Goal: Information Seeking & Learning: Compare options

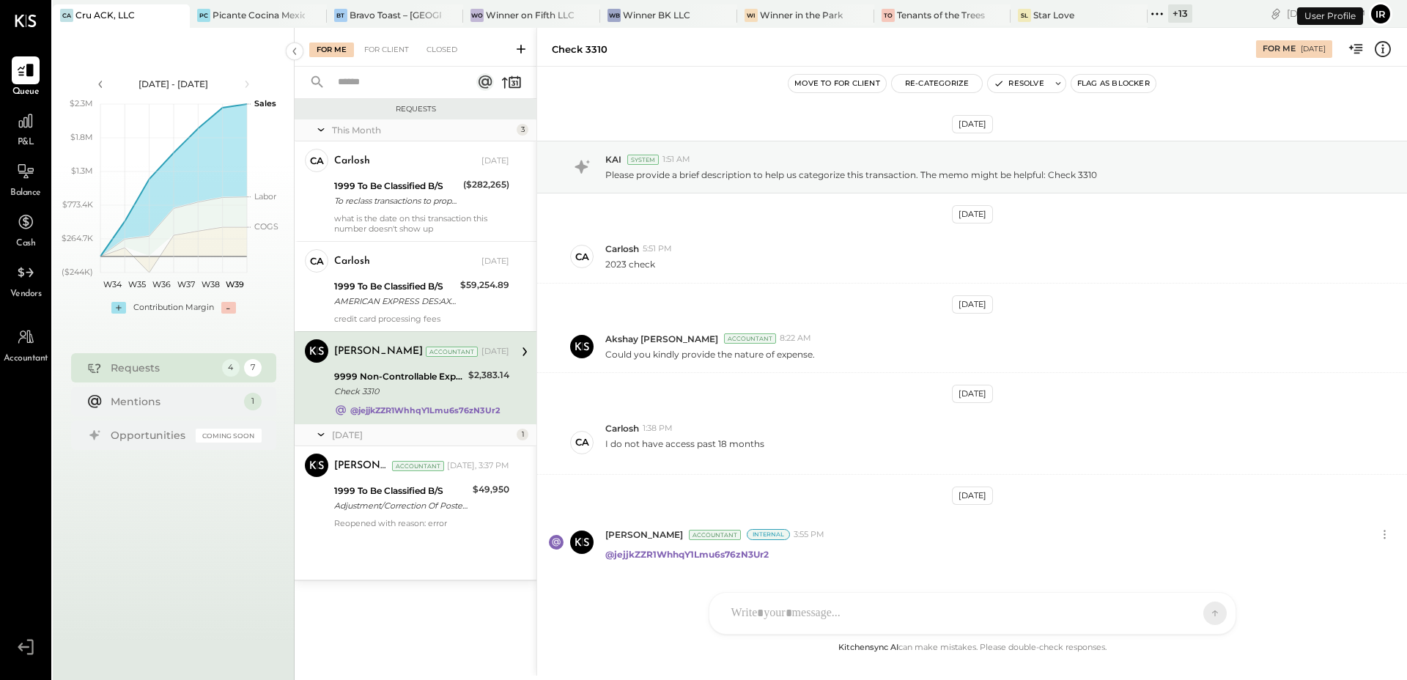
scroll to position [43, 0]
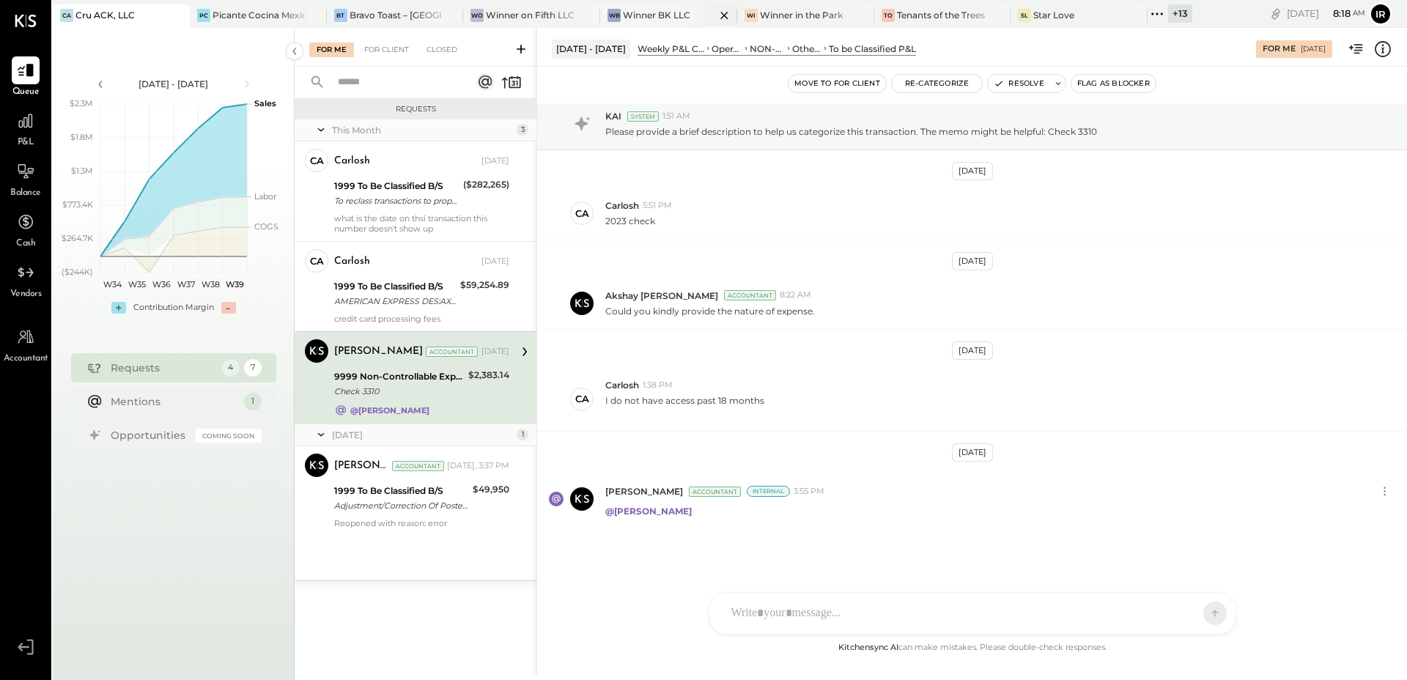
click at [671, 10] on div "Winner BK LLC" at bounding box center [656, 15] width 67 height 12
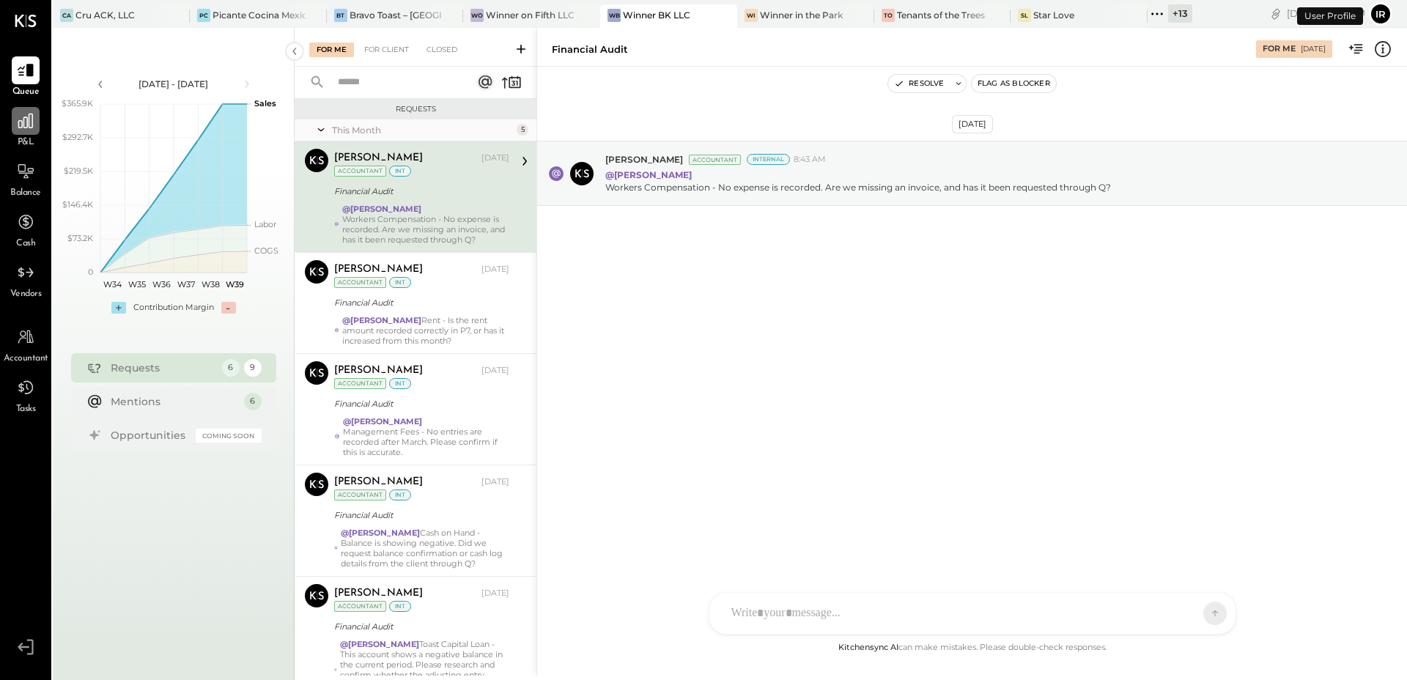
click at [27, 117] on icon at bounding box center [25, 120] width 19 height 19
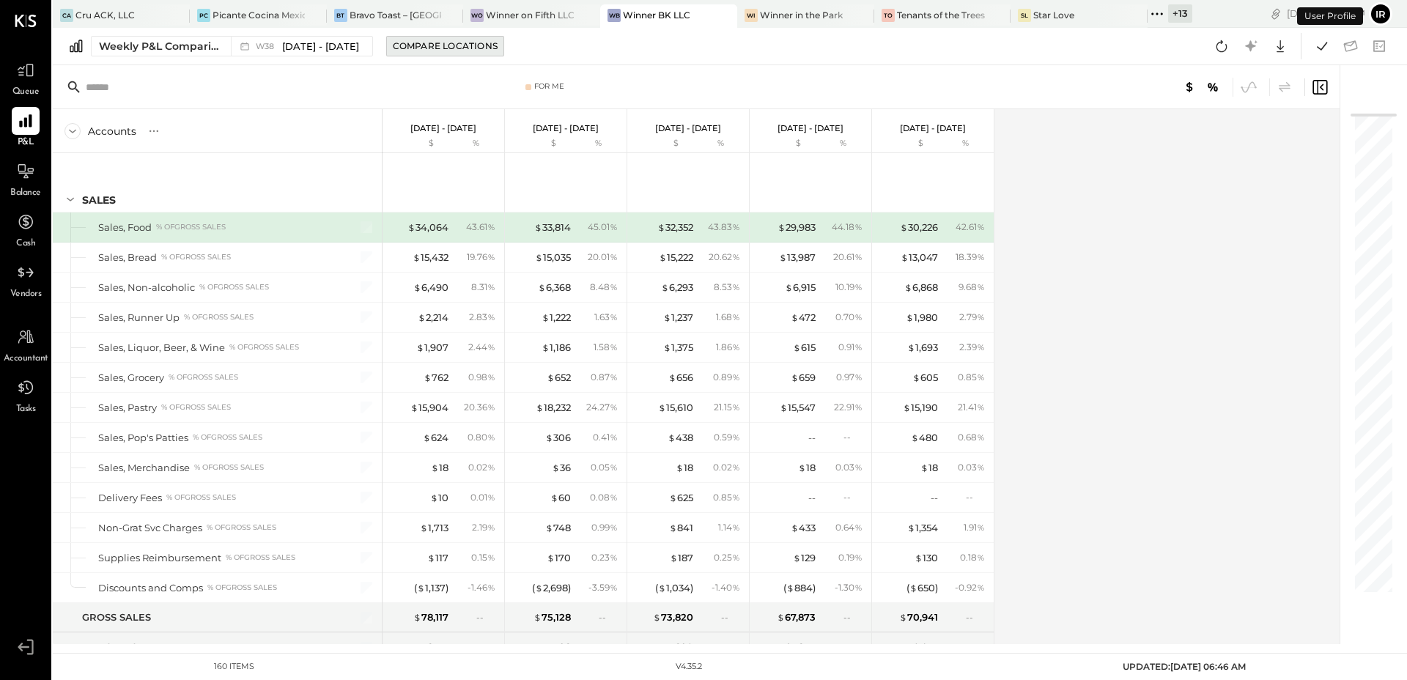
click at [452, 54] on button "Compare Locations" at bounding box center [445, 46] width 118 height 21
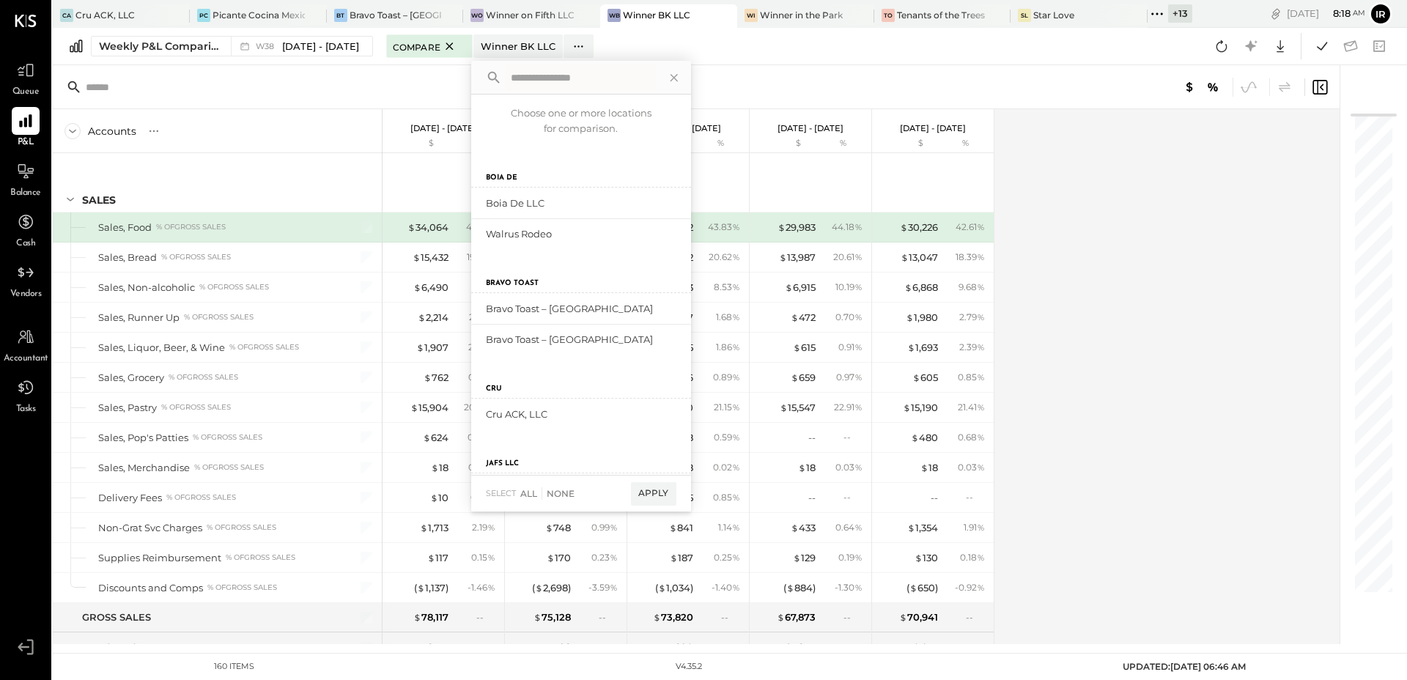
scroll to position [695, 0]
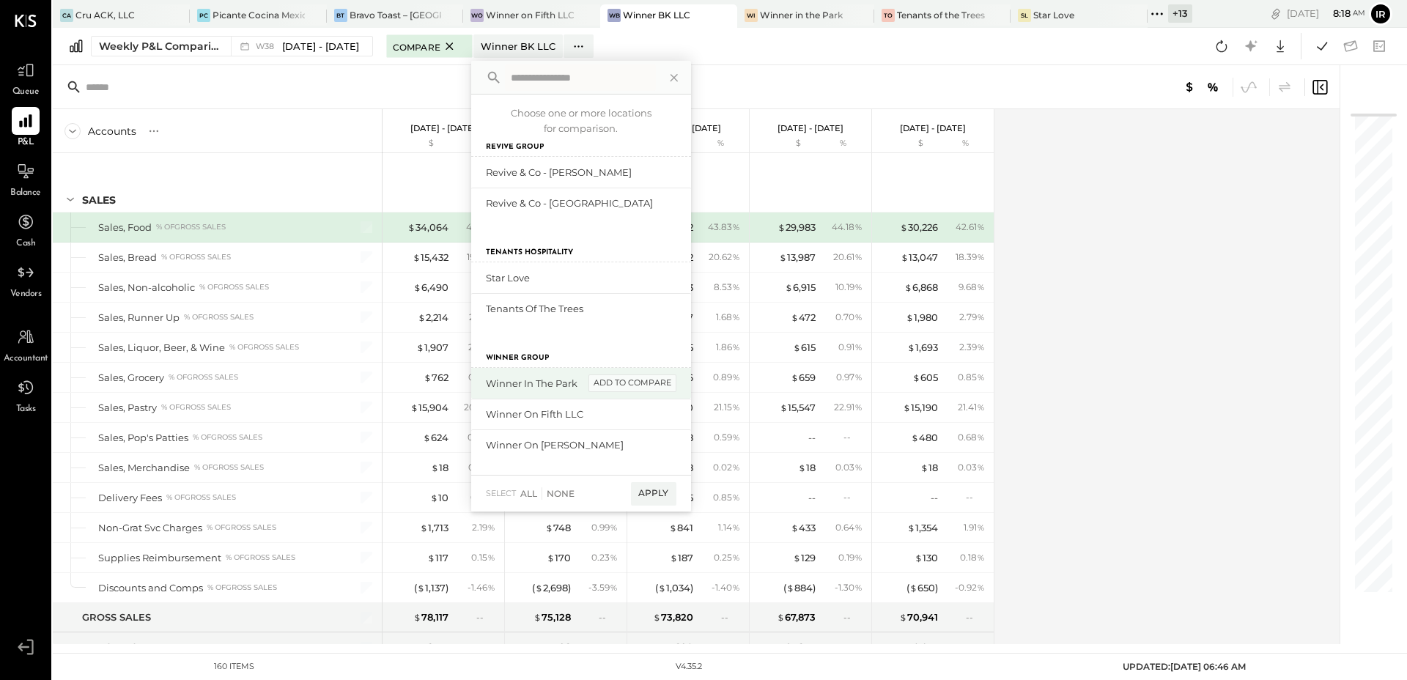
click at [630, 378] on div "add to compare" at bounding box center [633, 384] width 88 height 18
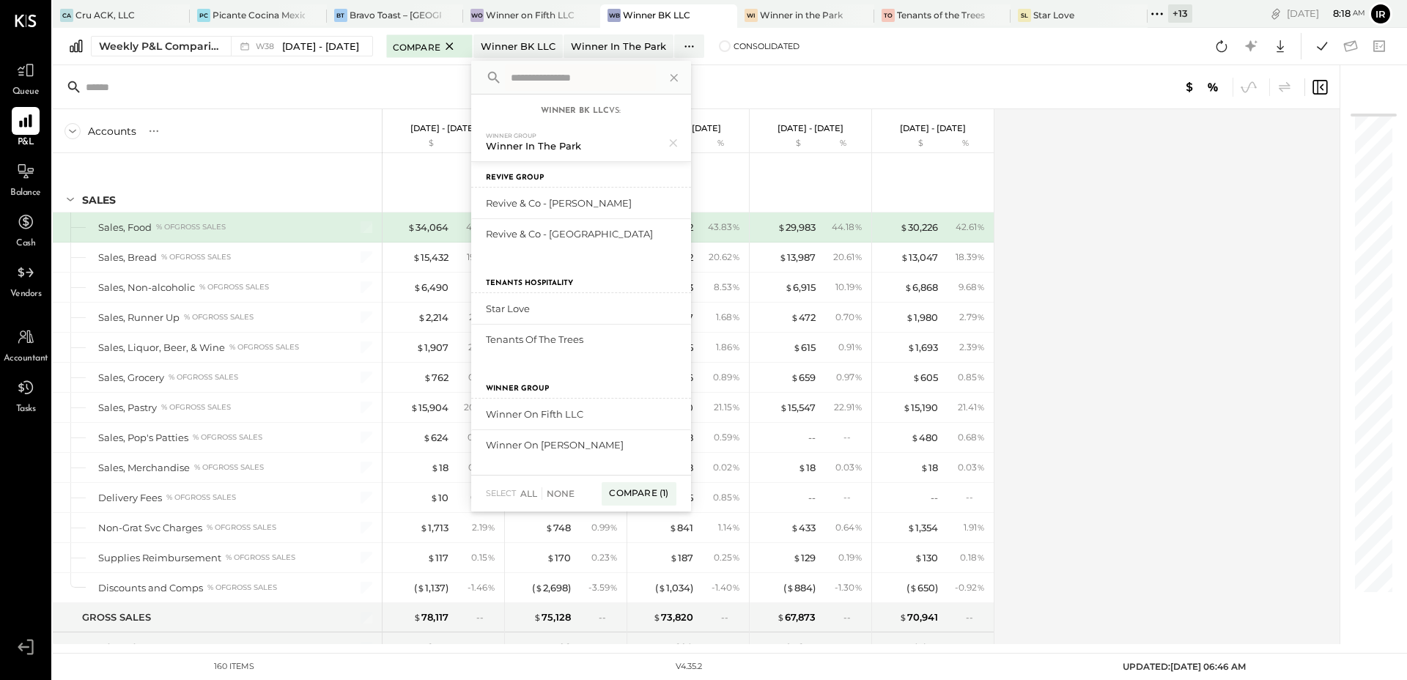
scroll to position [682, 0]
click at [631, 415] on div "add to compare" at bounding box center [633, 414] width 88 height 18
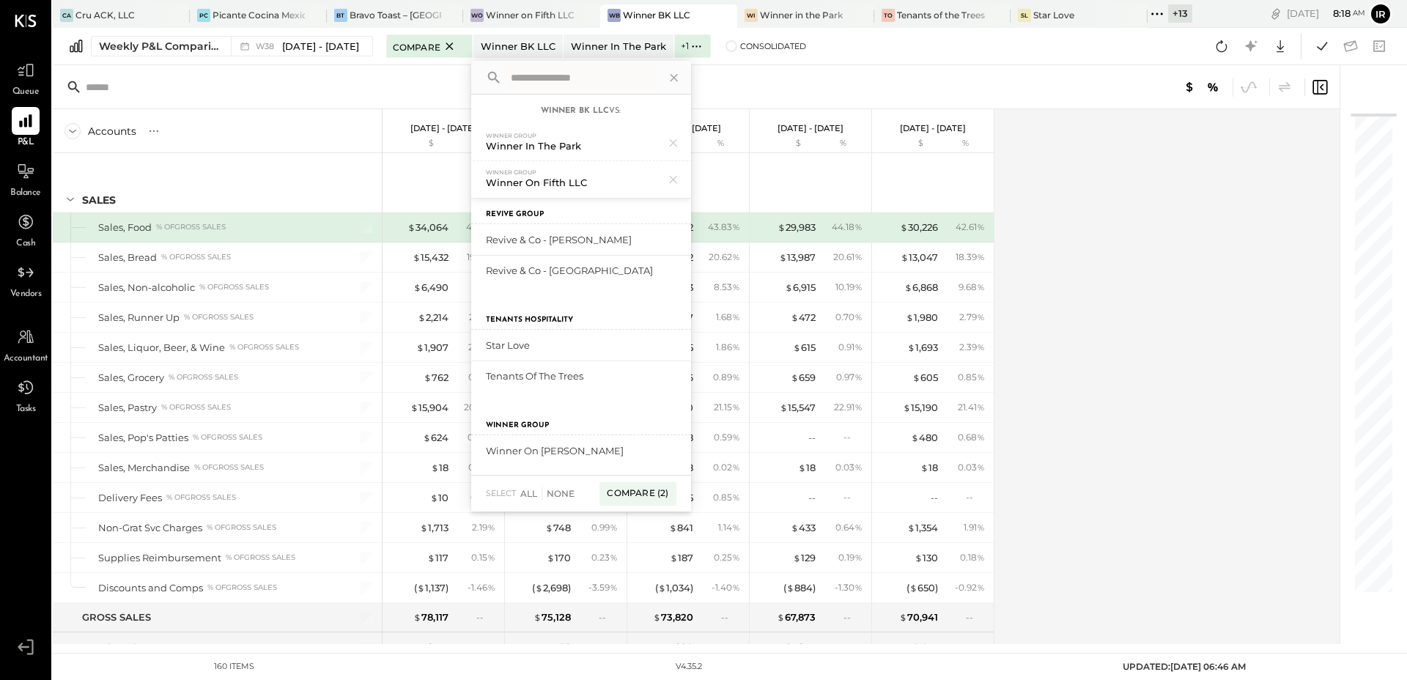
scroll to position [688, 0]
click at [641, 490] on div "Compare (2)" at bounding box center [638, 493] width 76 height 23
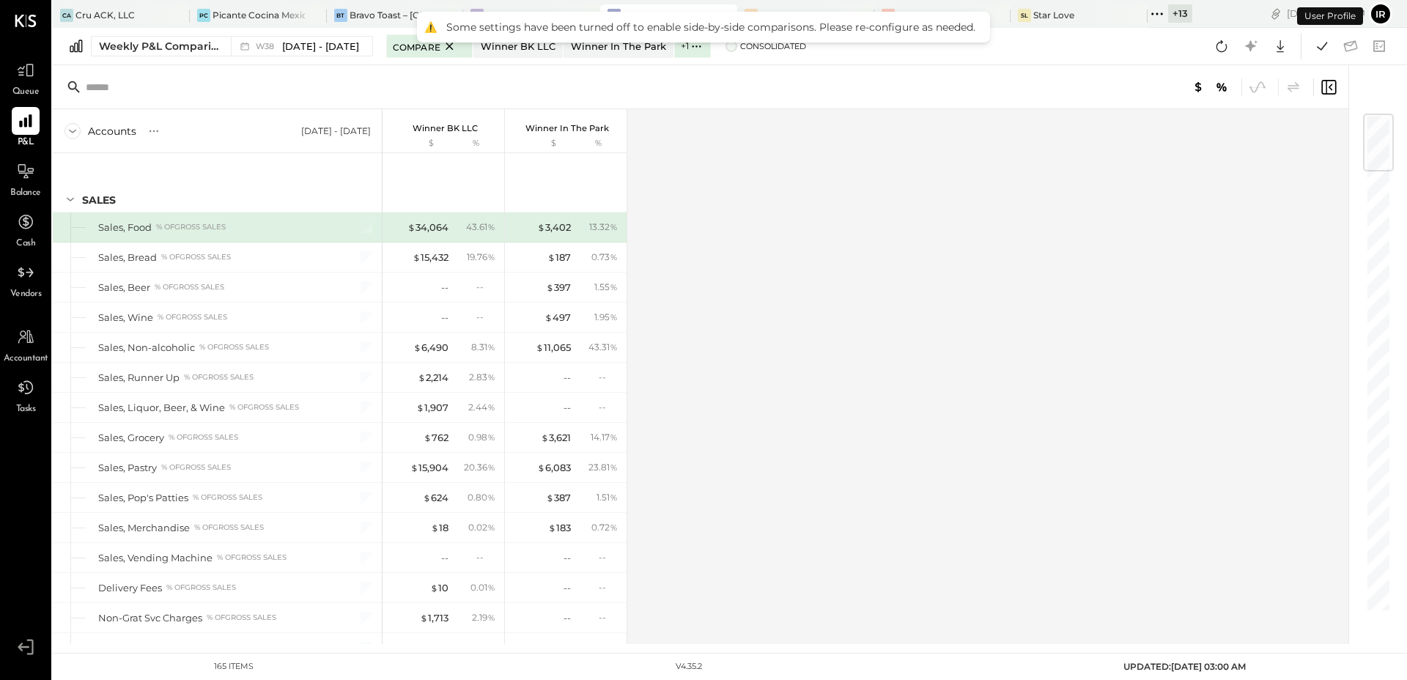
click at [727, 45] on span at bounding box center [732, 46] width 12 height 12
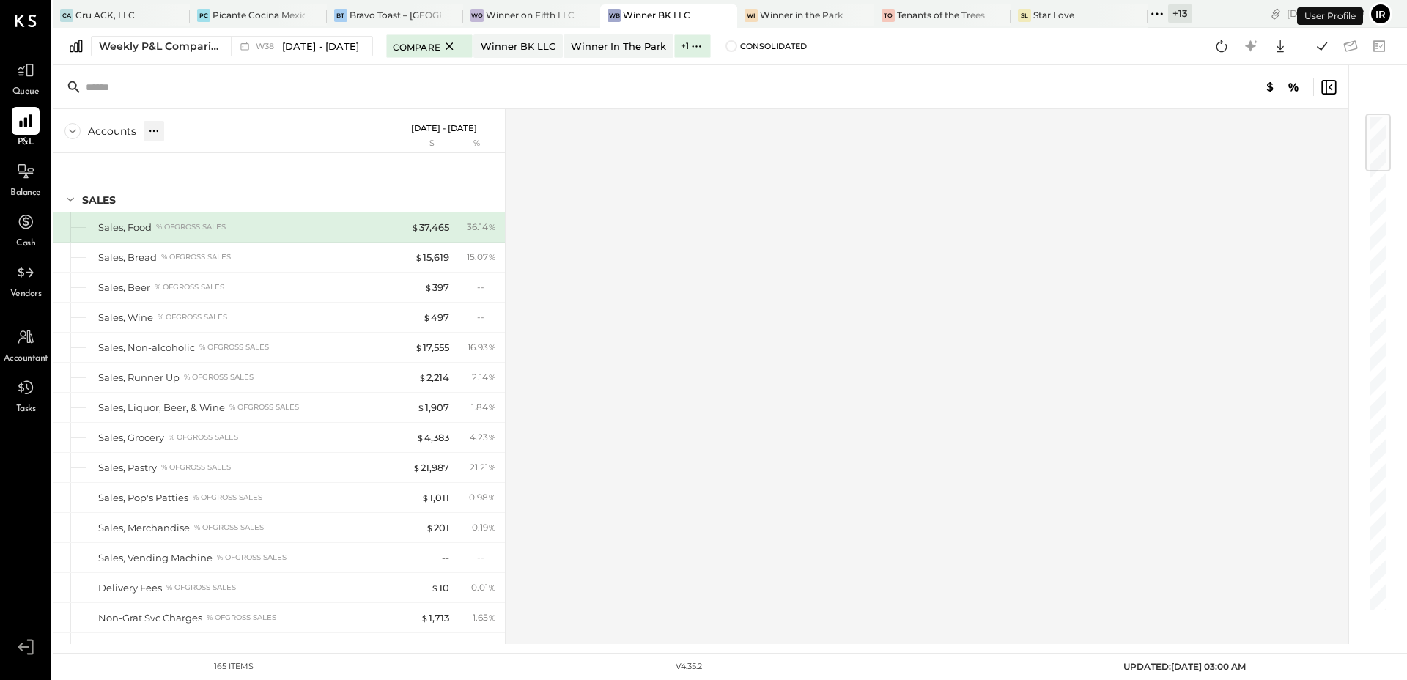
click at [157, 130] on icon at bounding box center [157, 130] width 1 height 1
click at [188, 137] on div "GL" at bounding box center [184, 131] width 16 height 21
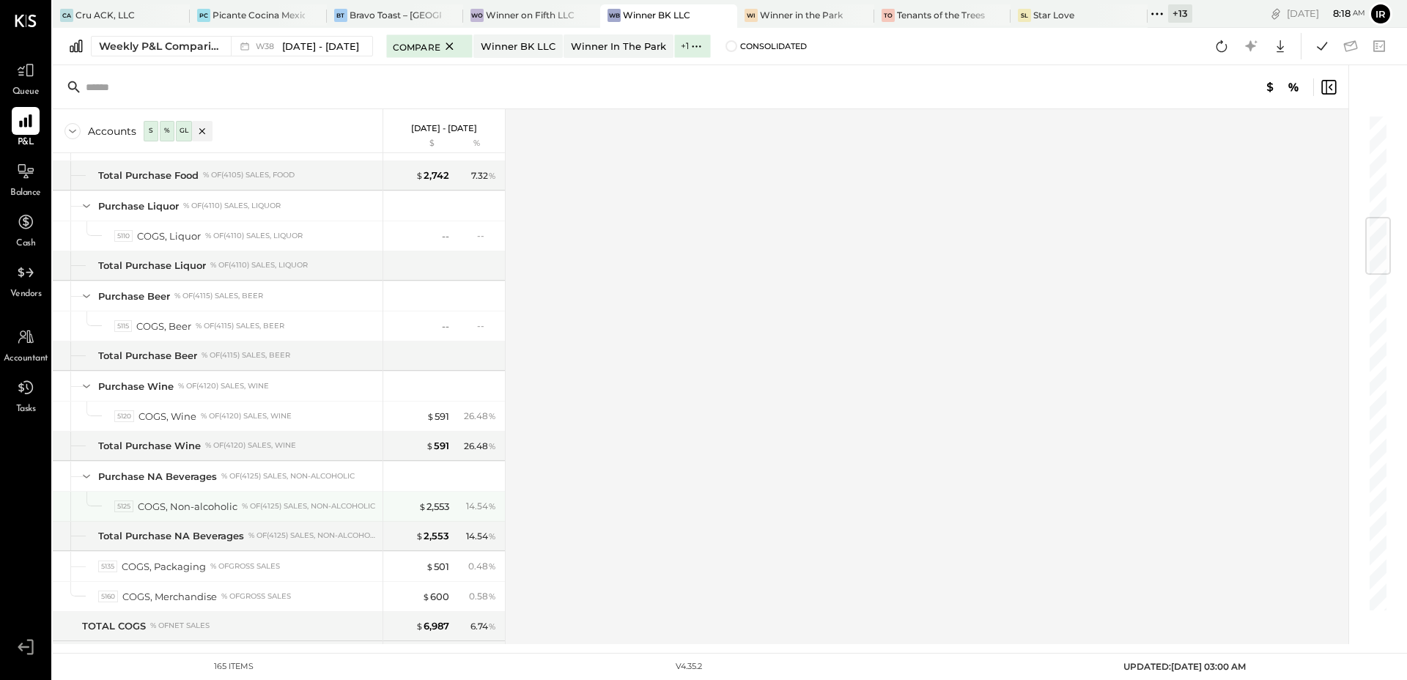
scroll to position [871, 0]
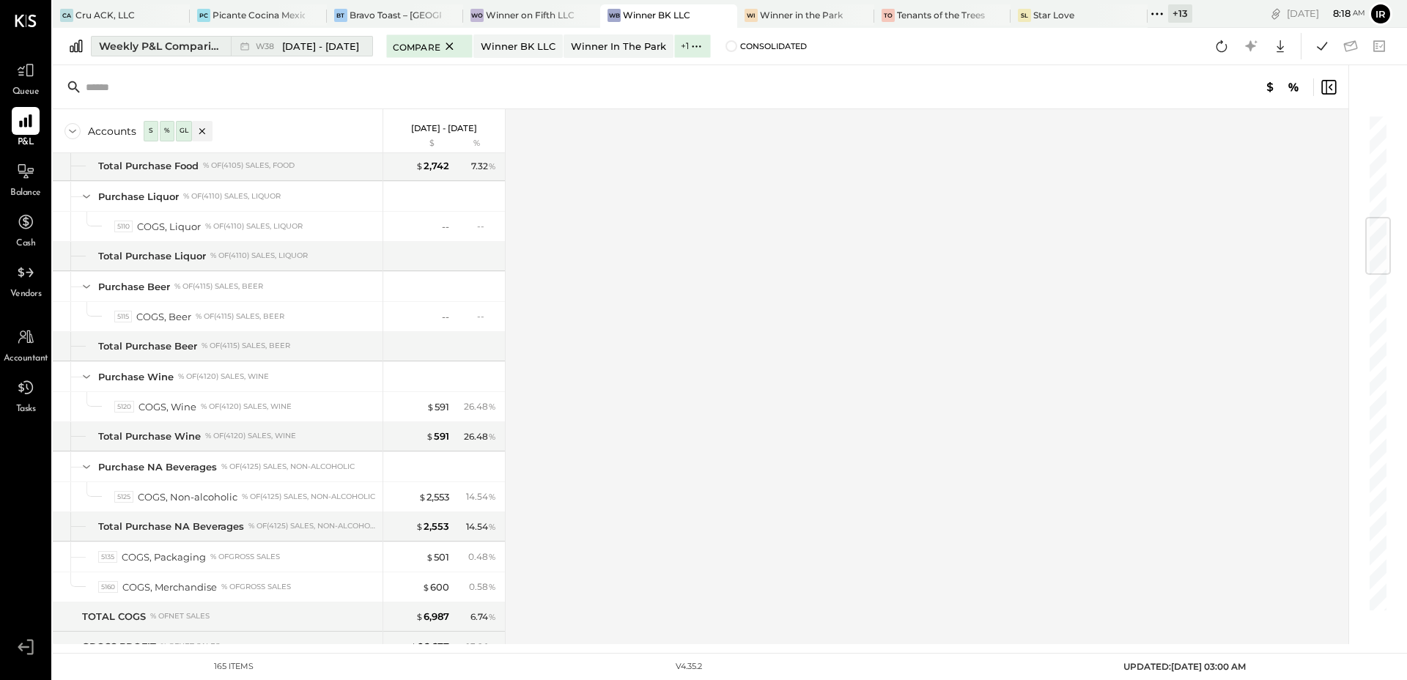
click at [287, 40] on span "[DATE] - [DATE]" at bounding box center [320, 47] width 77 height 14
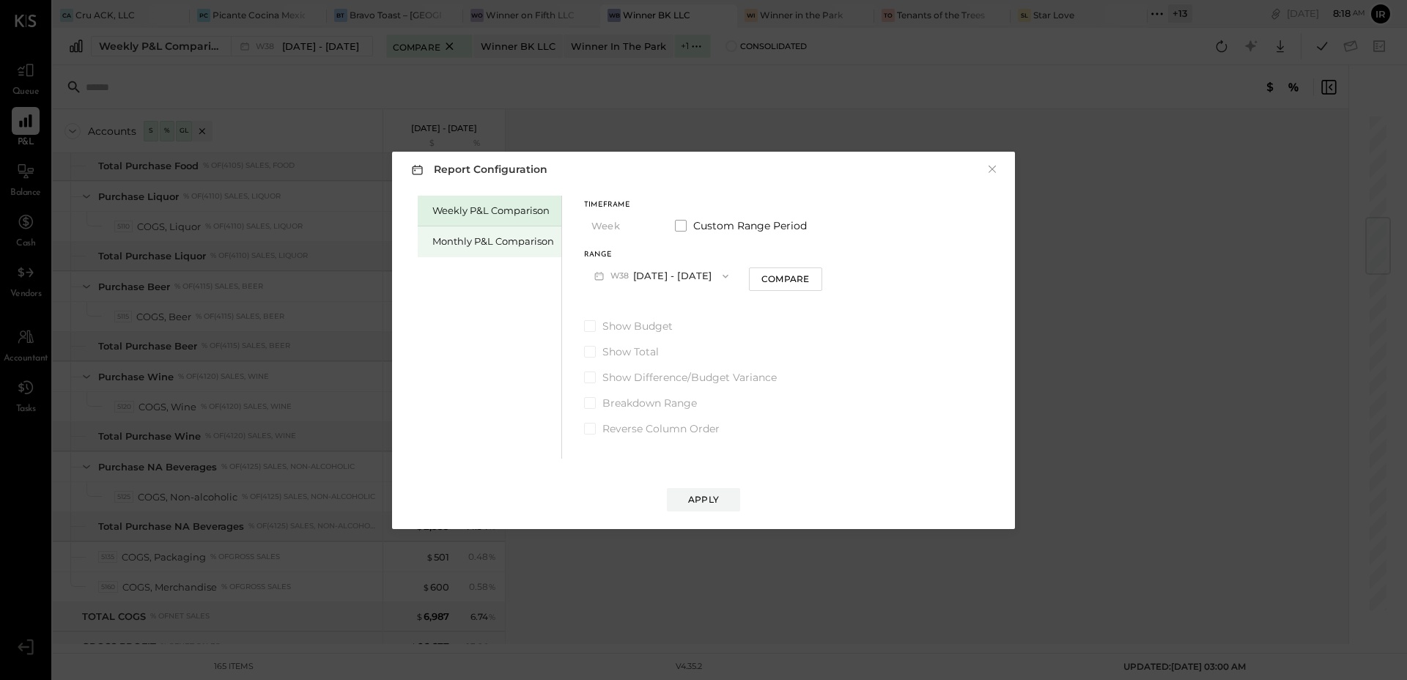
click at [471, 241] on div "Monthly P&L Comparison" at bounding box center [493, 242] width 122 height 14
click at [665, 271] on button "M09 [DATE] - [DATE]" at bounding box center [661, 275] width 155 height 27
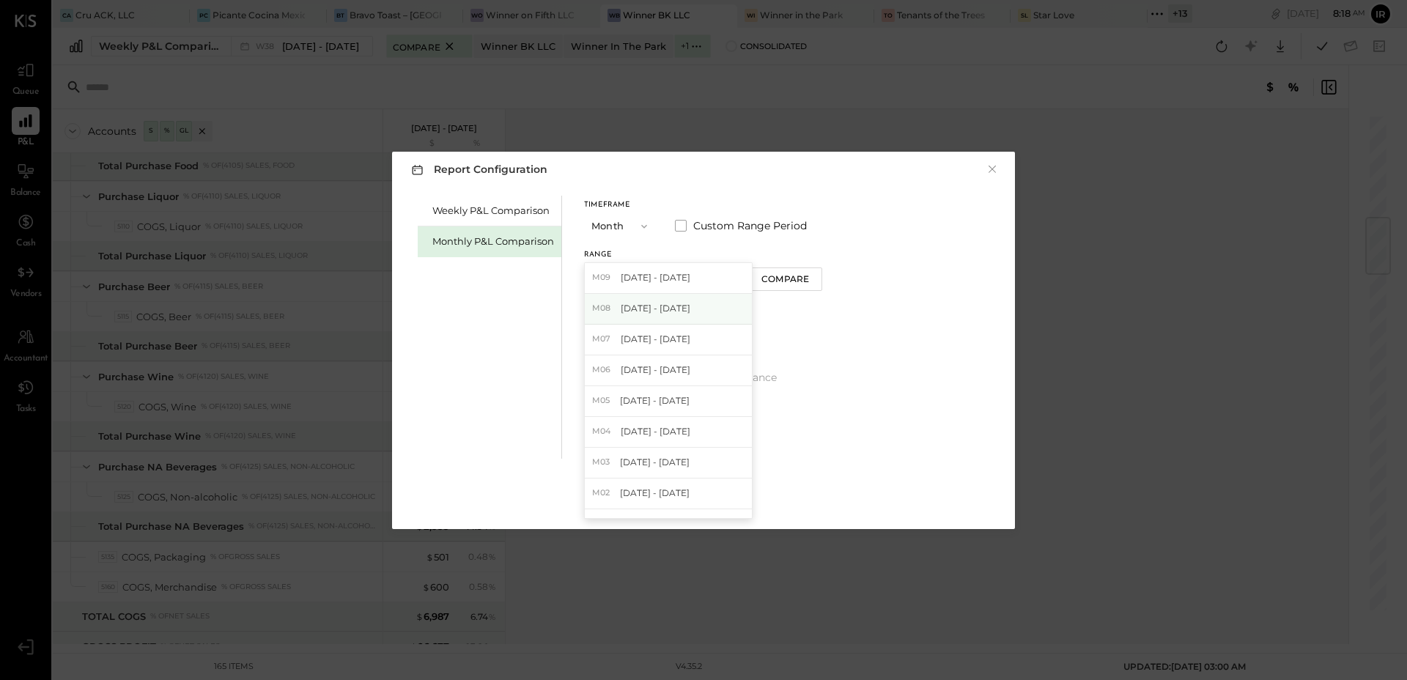
click at [676, 308] on span "[DATE] - [DATE]" at bounding box center [656, 308] width 70 height 12
click at [713, 498] on div "Apply" at bounding box center [703, 499] width 31 height 12
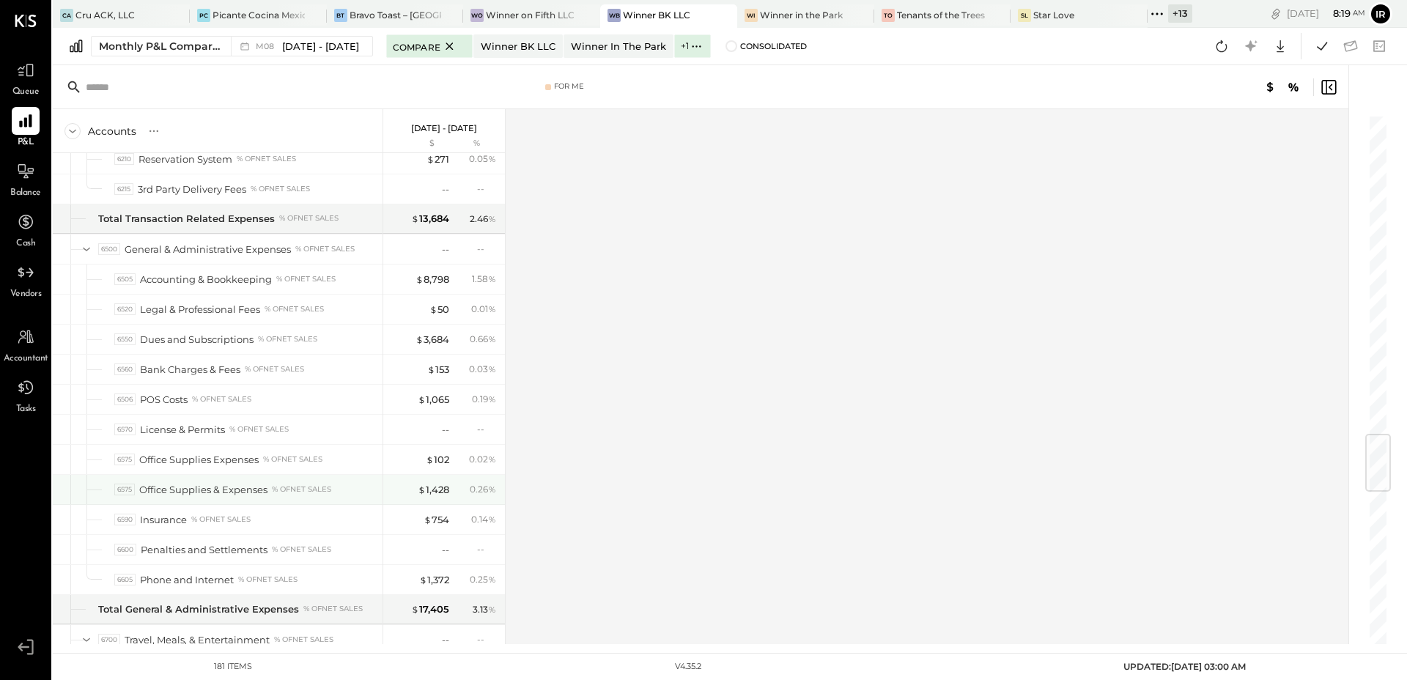
scroll to position [2720, 0]
